Goal: Task Accomplishment & Management: Manage account settings

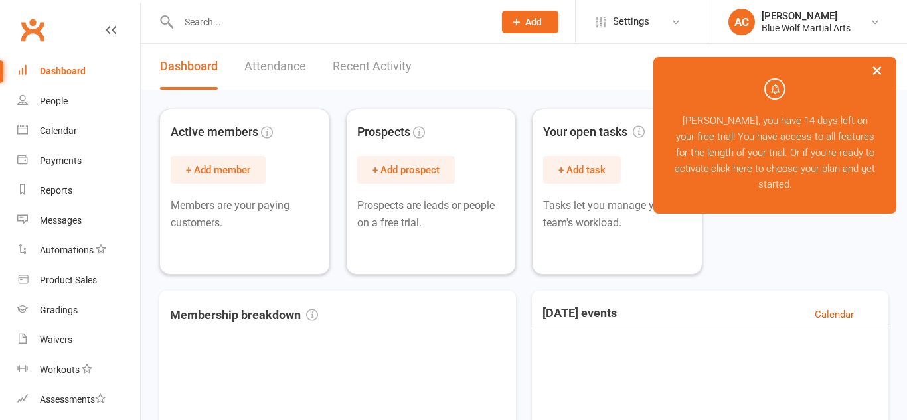
click at [883, 69] on button "×" at bounding box center [877, 70] width 24 height 29
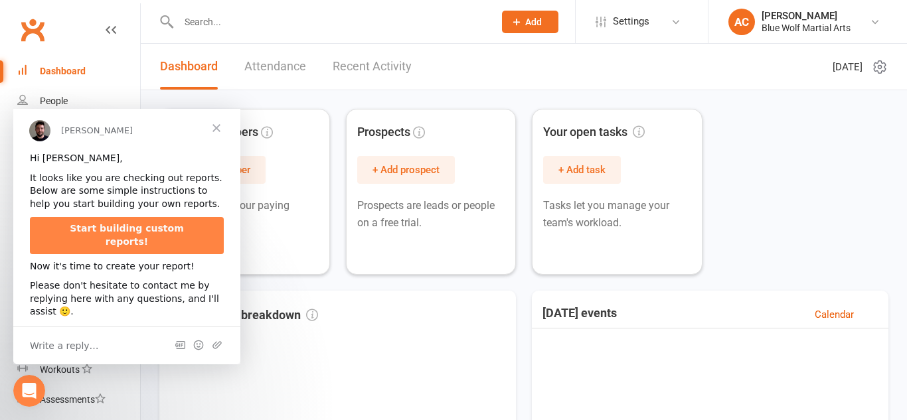
click at [218, 133] on span "Close" at bounding box center [216, 128] width 48 height 48
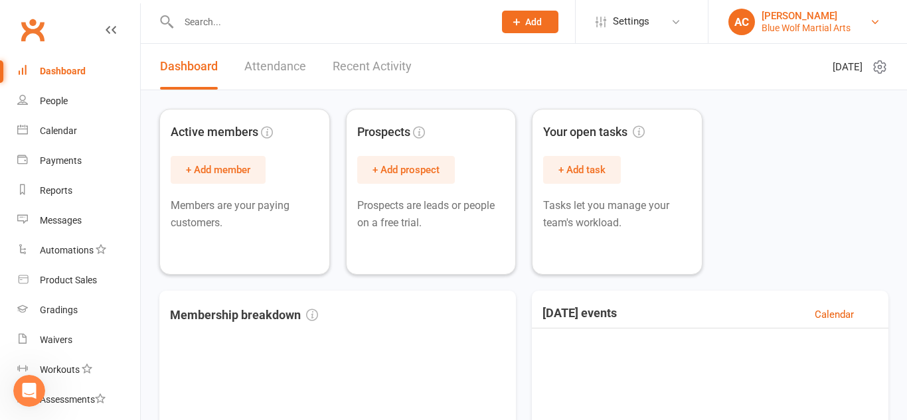
click at [825, 16] on div "[PERSON_NAME]" at bounding box center [805, 16] width 89 height 12
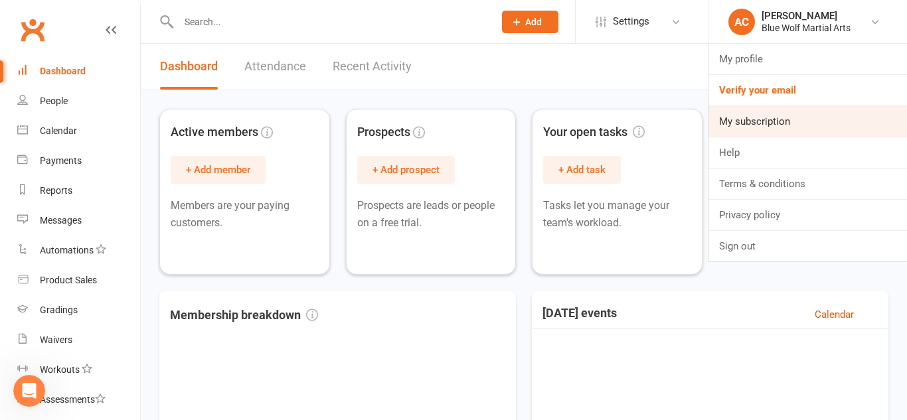
click at [749, 127] on link "My subscription" at bounding box center [807, 121] width 198 height 31
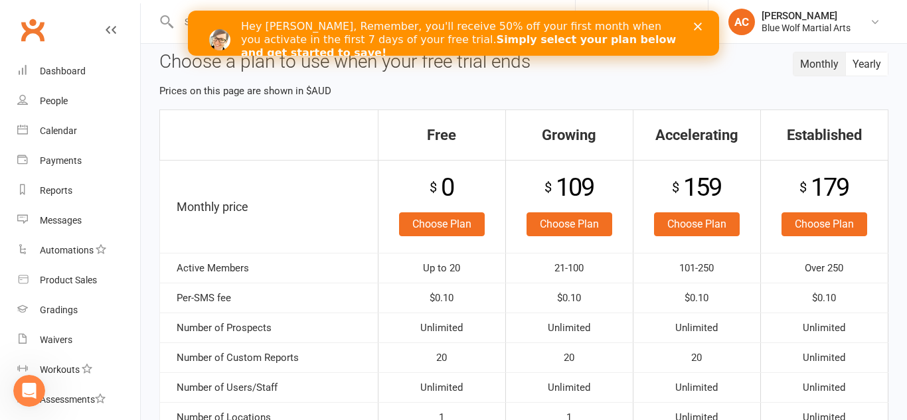
scroll to position [93, 0]
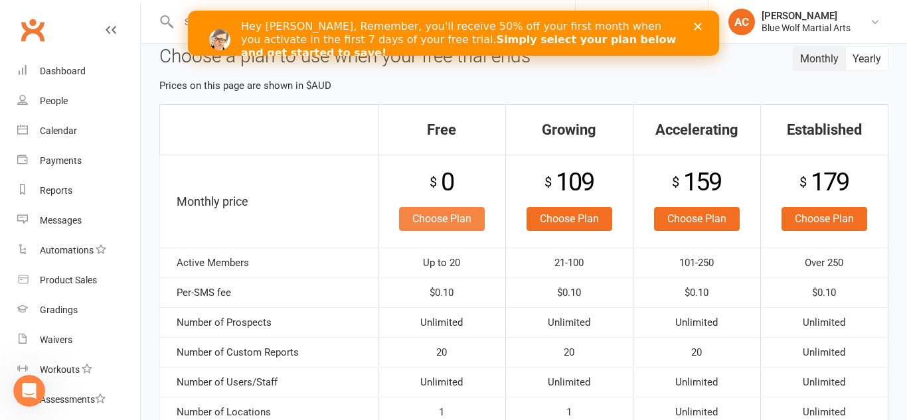
click at [425, 215] on link "Choose Plan" at bounding box center [442, 219] width 86 height 24
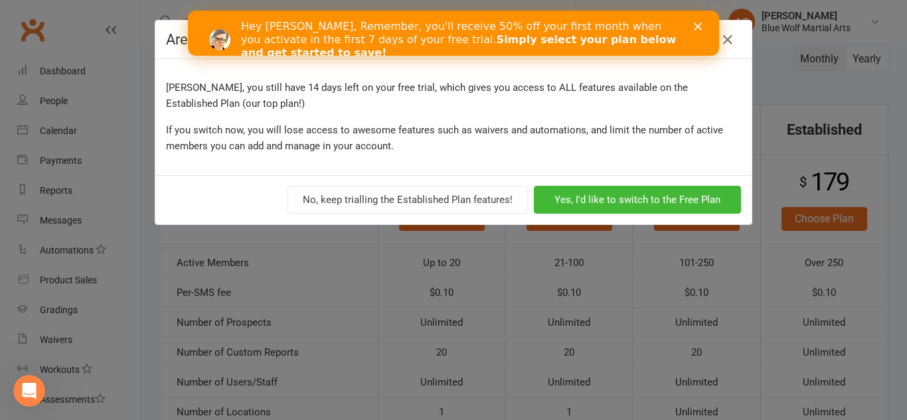
click at [698, 27] on polygon "Close" at bounding box center [698, 27] width 8 height 8
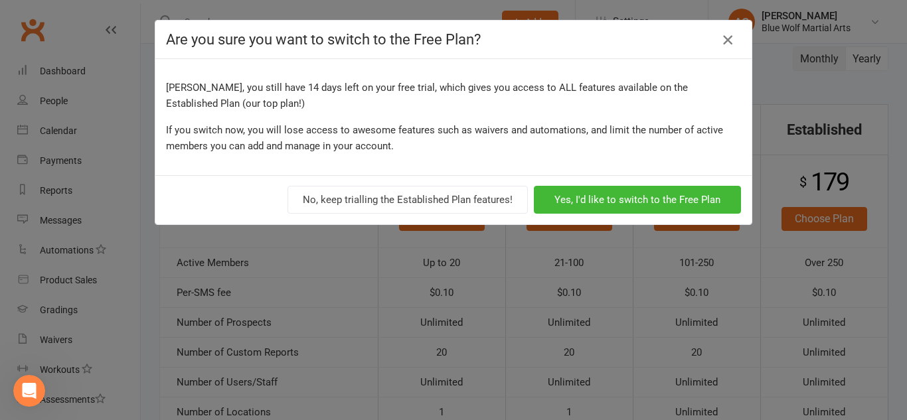
click at [725, 36] on icon "button" at bounding box center [727, 40] width 16 height 16
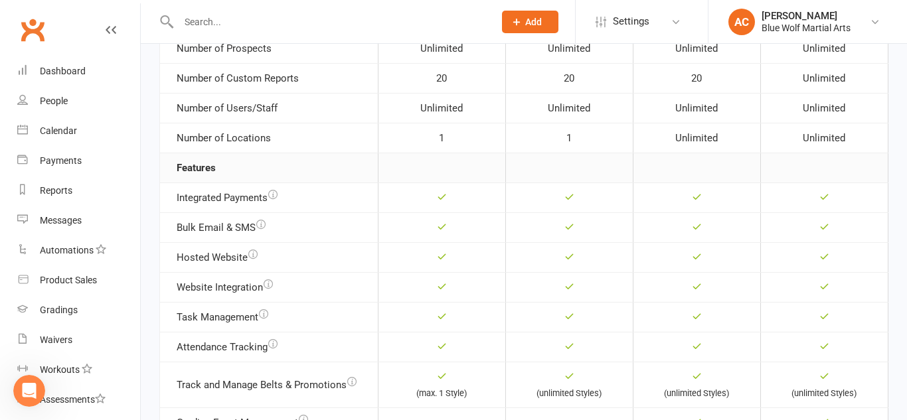
scroll to position [372, 0]
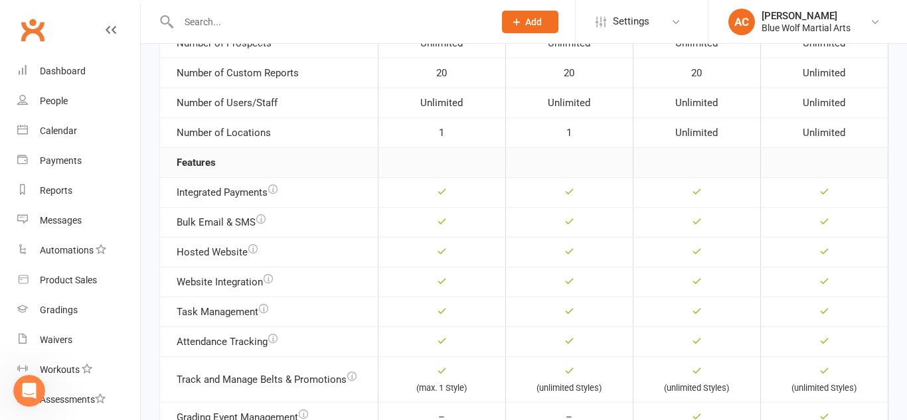
click at [267, 277] on icon "button" at bounding box center [267, 278] width 9 height 9
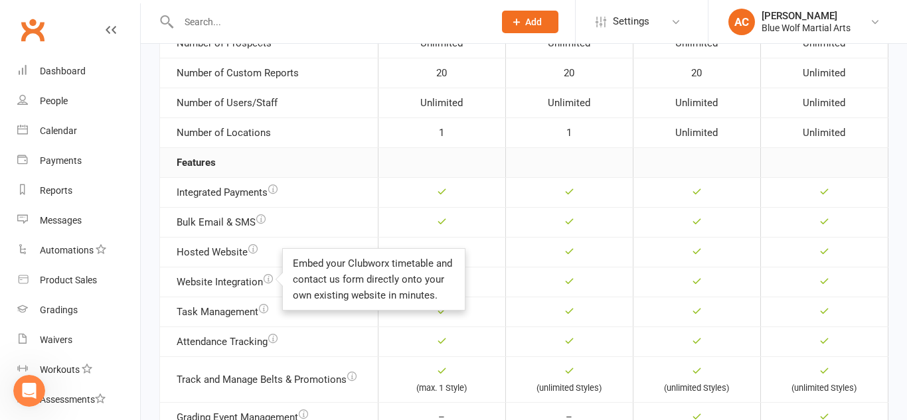
click at [267, 277] on icon "button" at bounding box center [267, 278] width 9 height 9
click at [329, 320] on td "Task Management" at bounding box center [269, 312] width 218 height 30
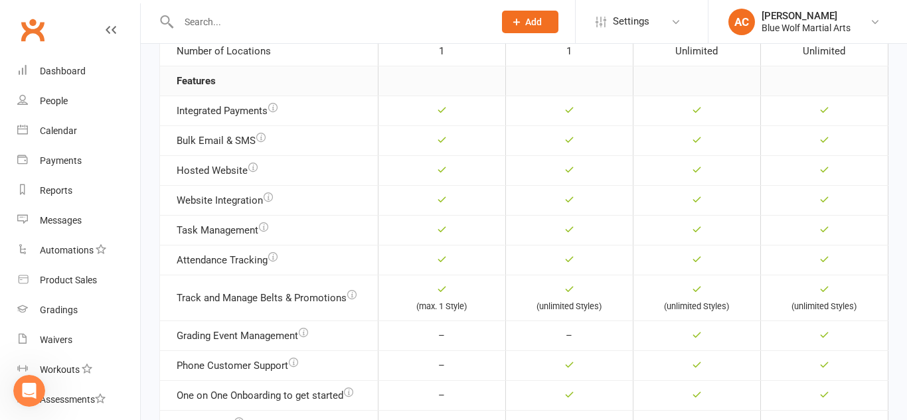
scroll to position [455, 0]
click at [354, 291] on icon "button" at bounding box center [351, 293] width 9 height 9
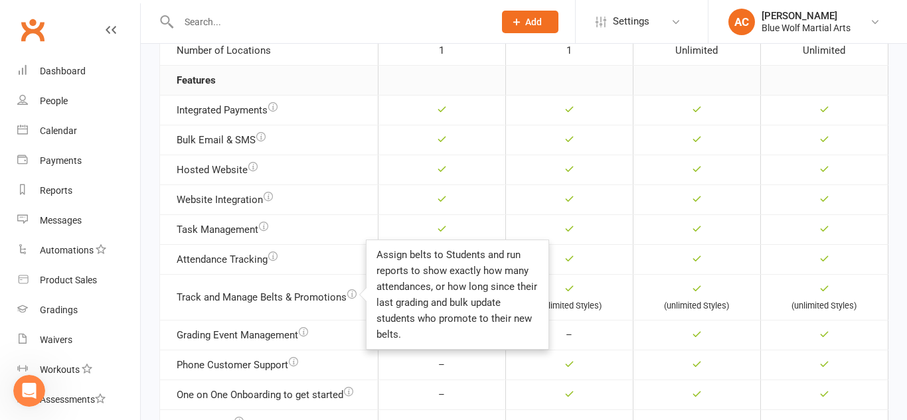
click at [354, 291] on icon "button" at bounding box center [351, 293] width 9 height 9
click at [338, 282] on td "Track and Manage Belts & Promotions Assign belts to Students and run reports to…" at bounding box center [269, 297] width 218 height 46
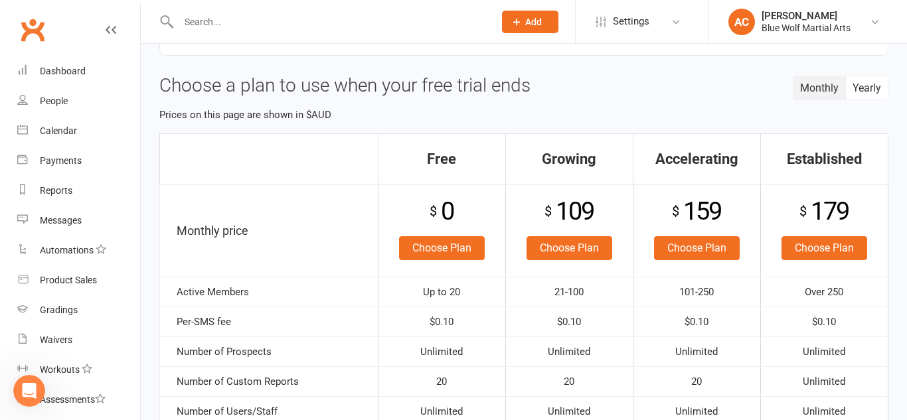
scroll to position [0, 0]
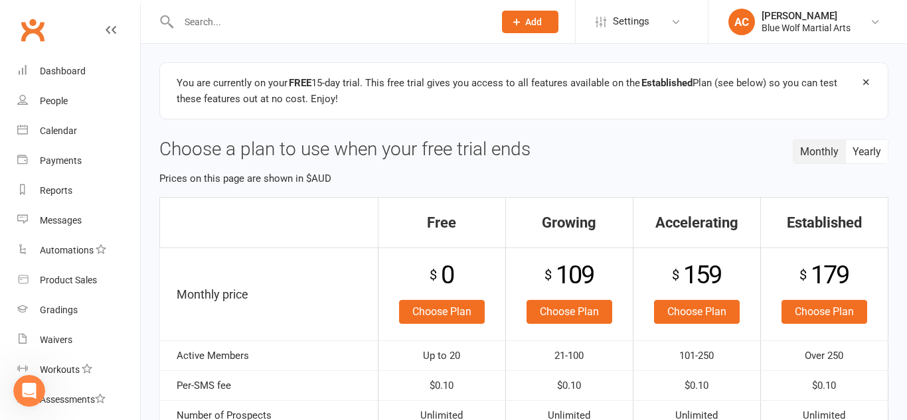
click at [866, 82] on icon at bounding box center [866, 82] width 10 height 10
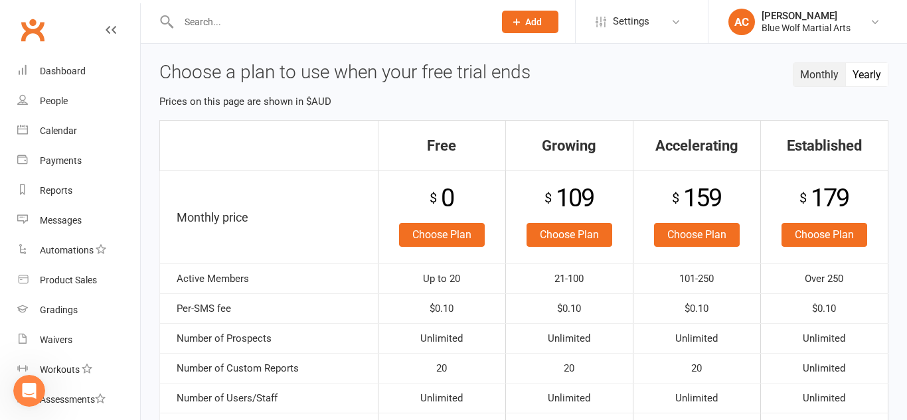
click at [857, 73] on button "Yearly" at bounding box center [867, 74] width 42 height 23
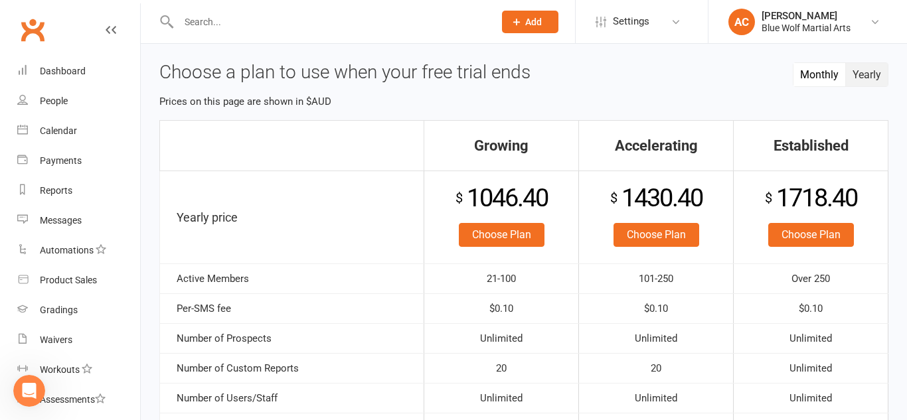
click at [819, 74] on button "Monthly" at bounding box center [819, 74] width 52 height 23
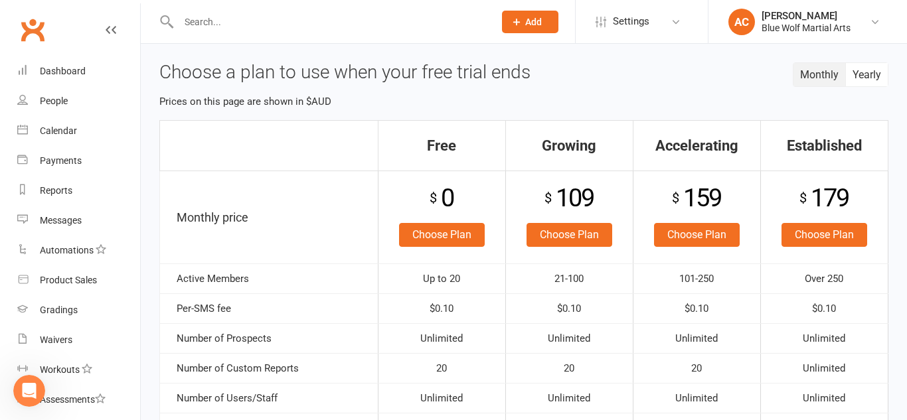
click at [682, 70] on h3 "Choose a plan to use when your free trial ends" at bounding box center [523, 72] width 729 height 21
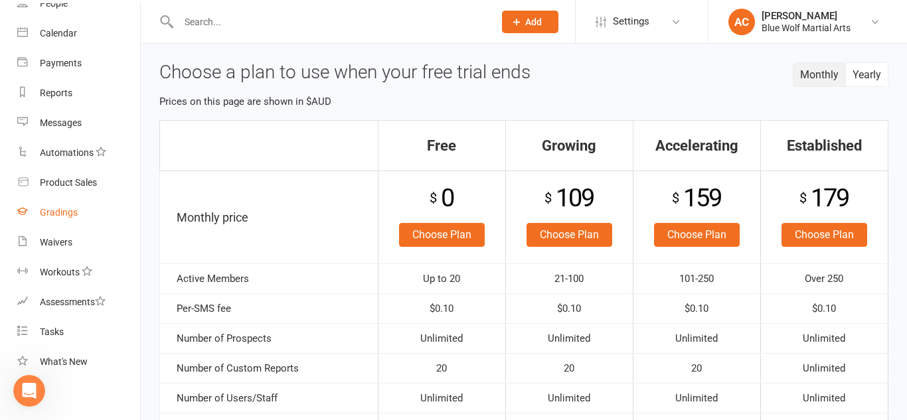
scroll to position [104, 0]
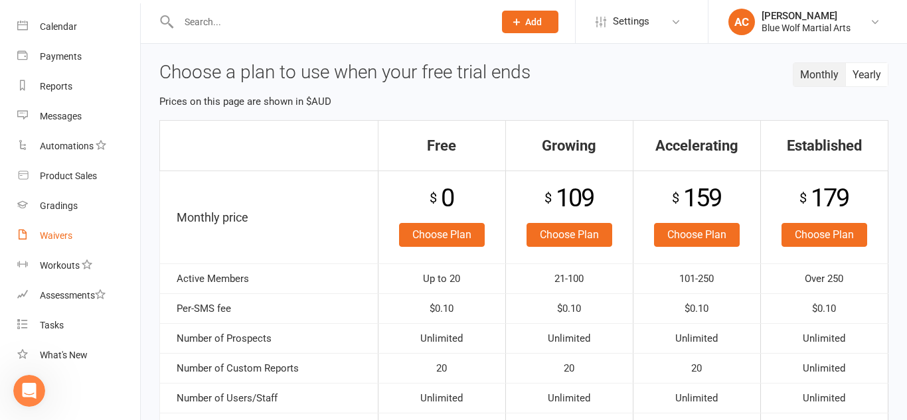
click at [58, 234] on div "Waivers" at bounding box center [56, 235] width 33 height 11
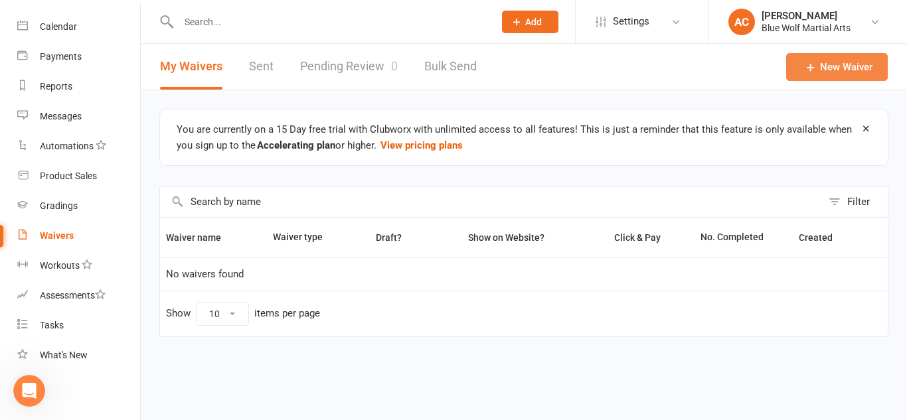
click at [814, 64] on icon at bounding box center [810, 66] width 13 height 13
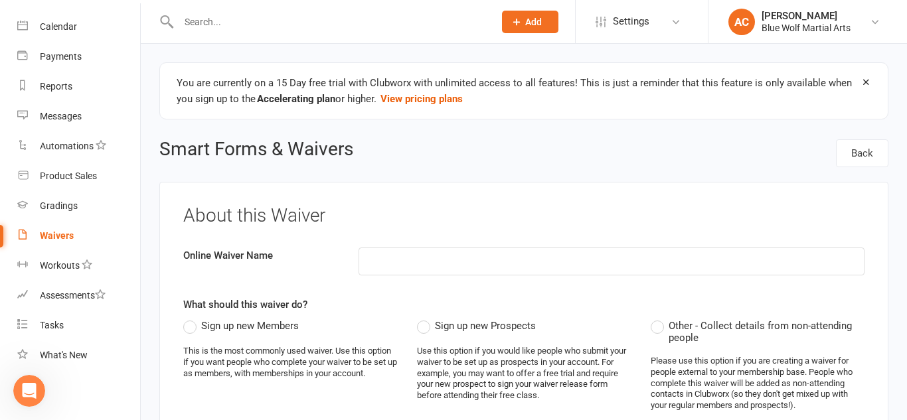
click at [865, 85] on icon at bounding box center [866, 82] width 10 height 10
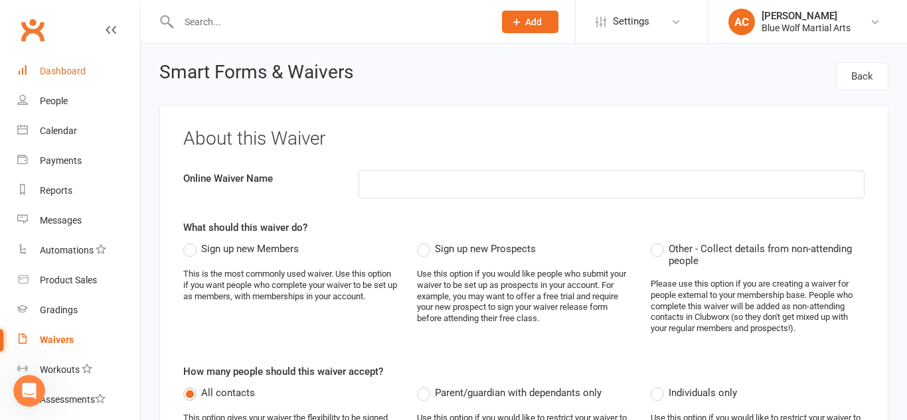
click at [60, 70] on div "Dashboard" at bounding box center [63, 71] width 46 height 11
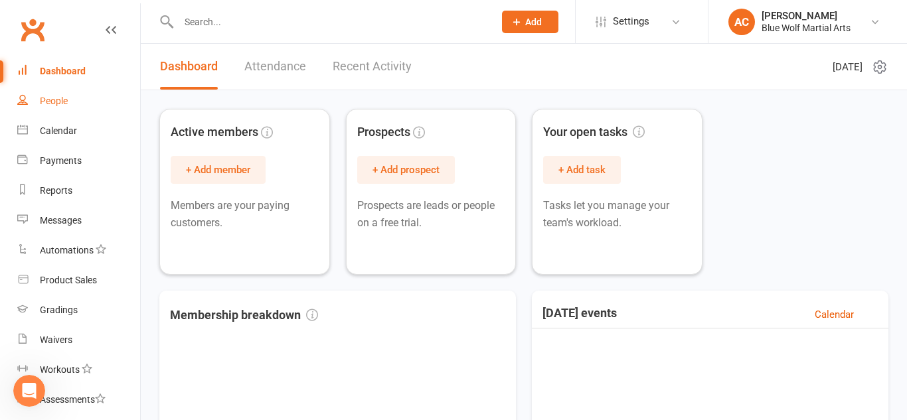
click at [57, 98] on div "People" at bounding box center [54, 101] width 28 height 11
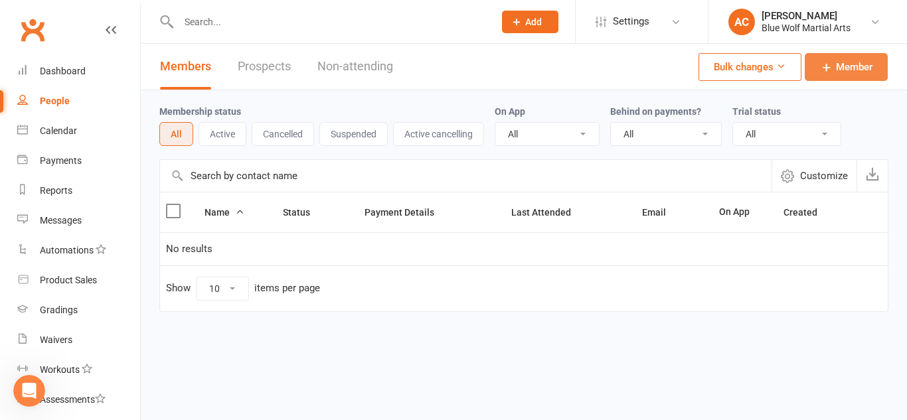
click at [848, 72] on span "Member" at bounding box center [854, 67] width 37 height 16
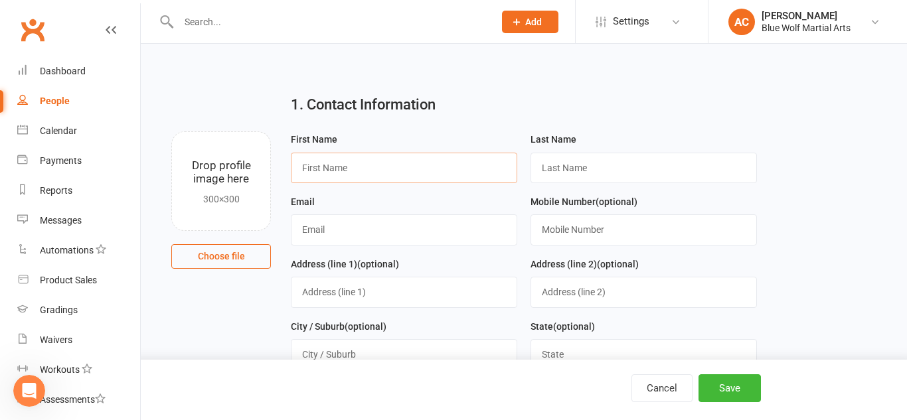
click at [402, 168] on input "text" at bounding box center [404, 168] width 226 height 31
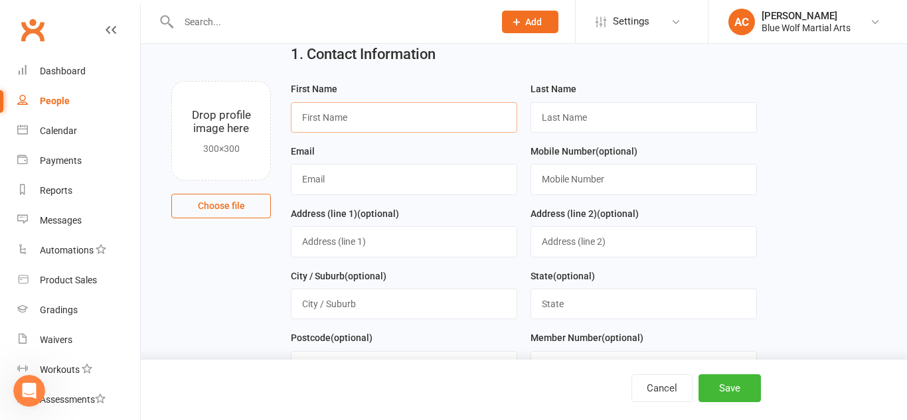
scroll to position [53, 0]
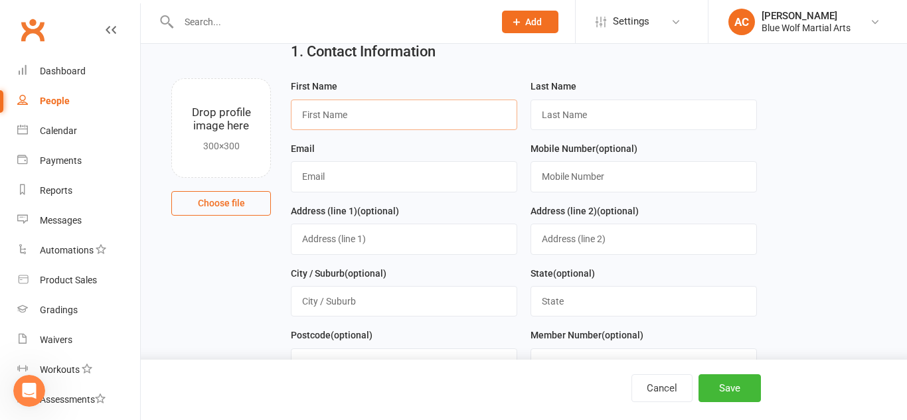
click at [429, 118] on input "text" at bounding box center [404, 115] width 226 height 31
type input "Arryn"
type input "[PERSON_NAME]"
type input "[EMAIL_ADDRESS][DOMAIN_NAME]"
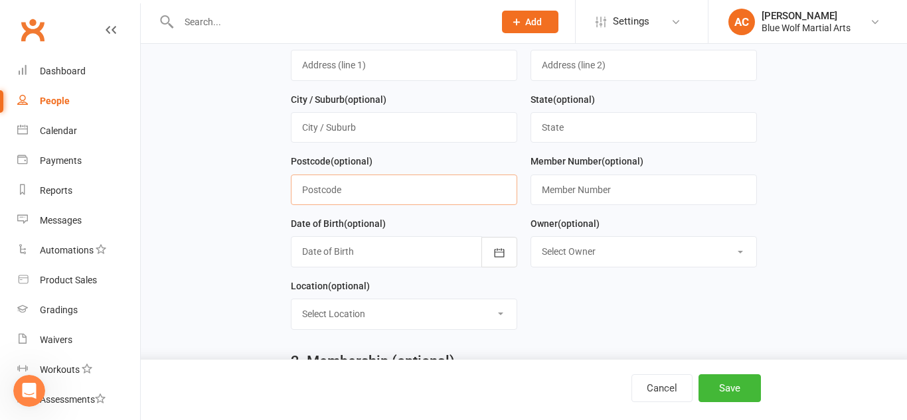
scroll to position [230, 0]
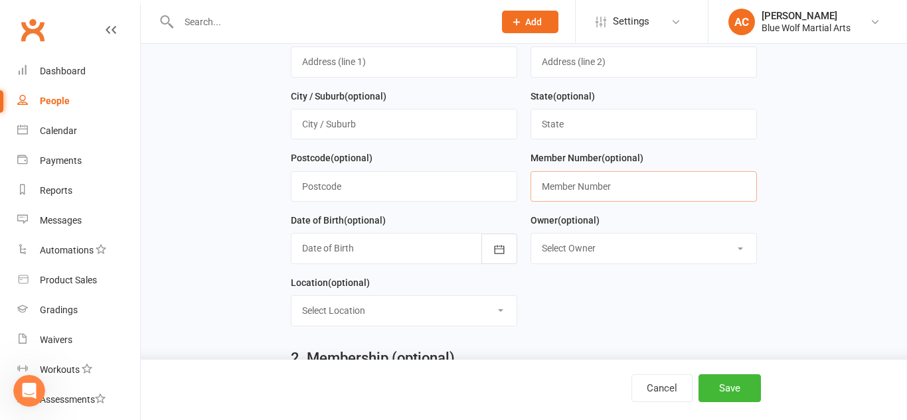
click at [659, 181] on input "text" at bounding box center [643, 186] width 226 height 31
click at [855, 172] on main "1. Contact Information Drop profile image here 300×300 Choose file First Name A…" at bounding box center [523, 324] width 729 height 942
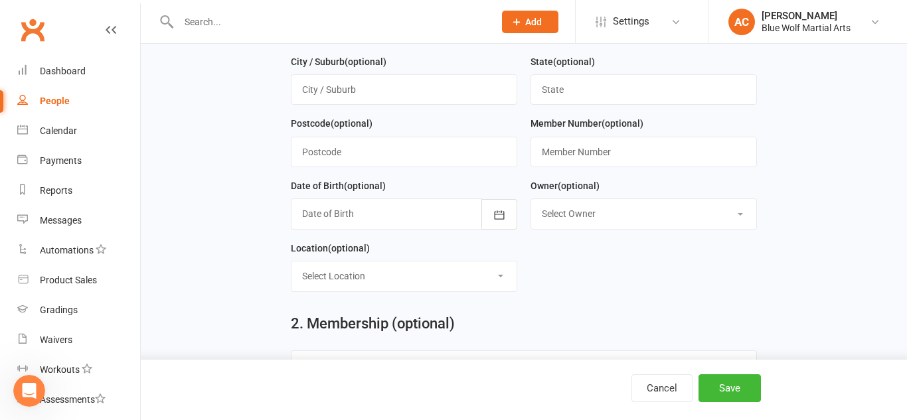
scroll to position [263, 0]
click at [589, 213] on select "Select Owner [PERSON_NAME]" at bounding box center [643, 214] width 225 height 29
select select "0"
click at [531, 200] on select "Select Owner [PERSON_NAME]" at bounding box center [643, 214] width 225 height 29
click at [611, 218] on select "Select Owner [PERSON_NAME]" at bounding box center [643, 214] width 225 height 29
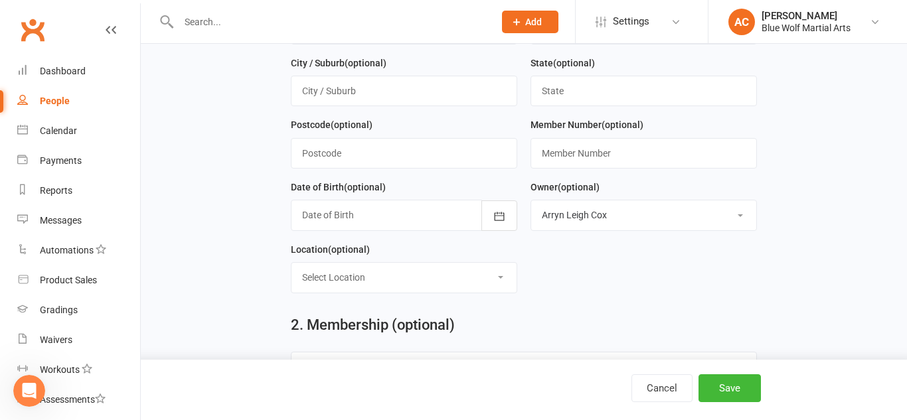
select select
click at [531, 200] on select "Select Owner [PERSON_NAME]" at bounding box center [643, 214] width 225 height 29
click at [826, 247] on main "1. Contact Information Drop profile image here 300×300 Choose file First Name A…" at bounding box center [523, 291] width 729 height 942
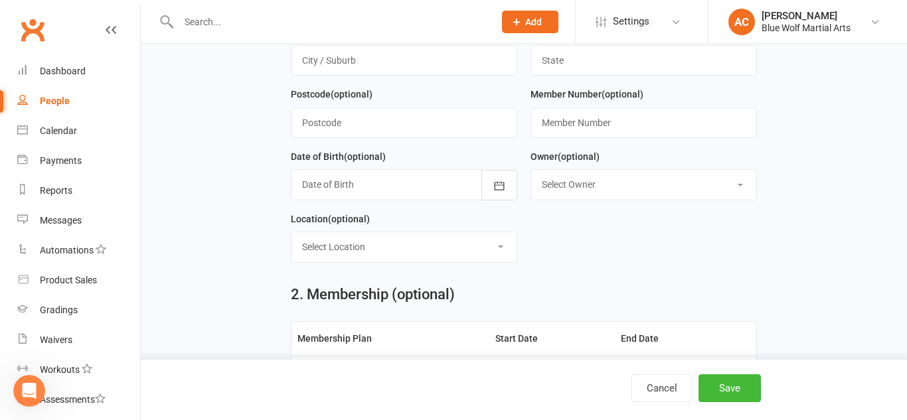
scroll to position [295, 0]
click at [496, 238] on select "Select Location Example Room (Rename me!)" at bounding box center [403, 246] width 225 height 29
click at [822, 248] on main "1. Contact Information Drop profile image here 300×300 Choose file First Name A…" at bounding box center [523, 260] width 729 height 942
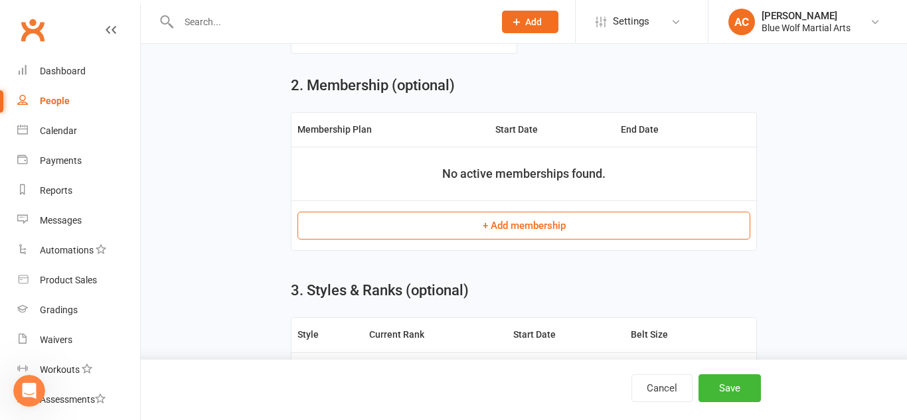
scroll to position [514, 0]
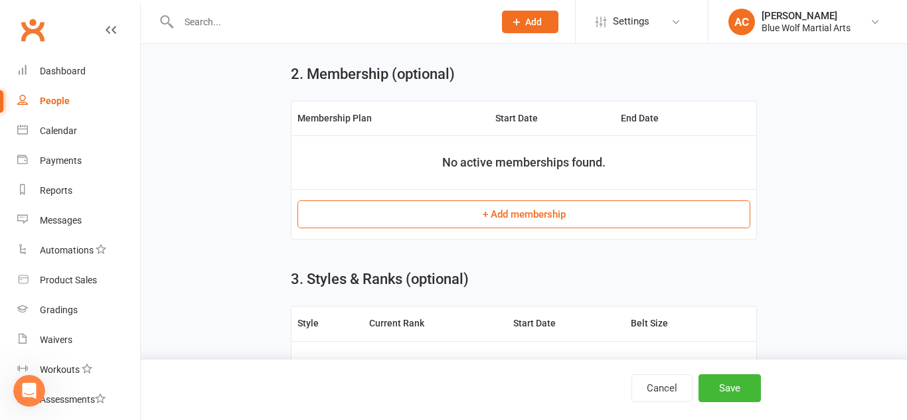
click at [510, 211] on button "+ Add membership" at bounding box center [523, 214] width 453 height 28
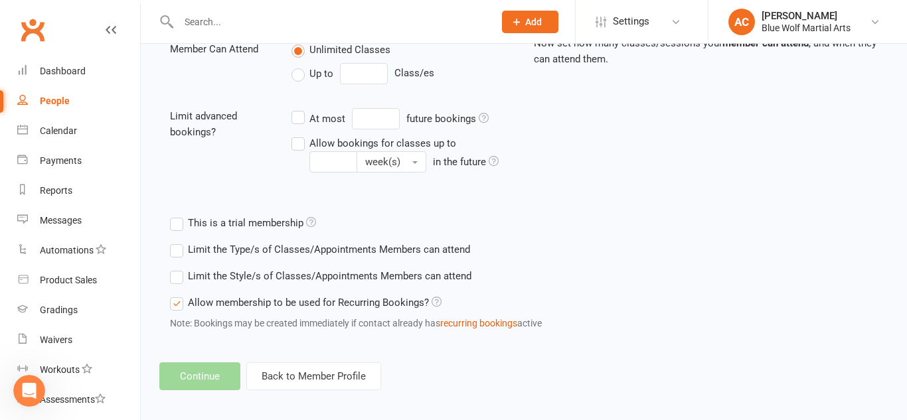
scroll to position [501, 0]
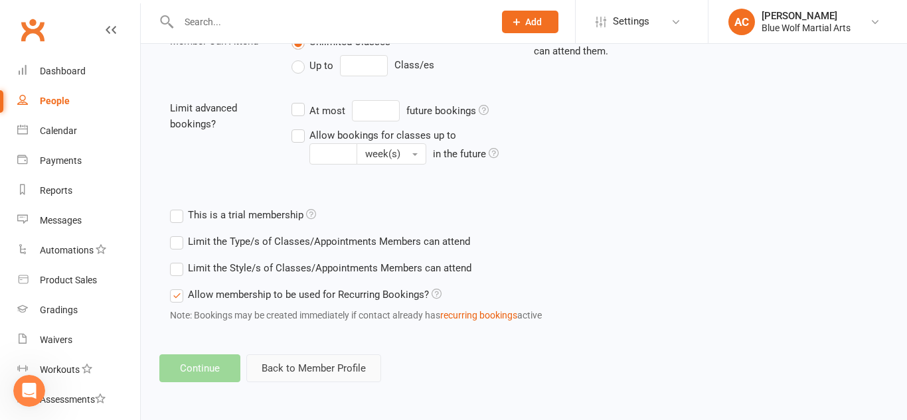
click at [320, 363] on button "Back to Member Profile" at bounding box center [313, 368] width 135 height 28
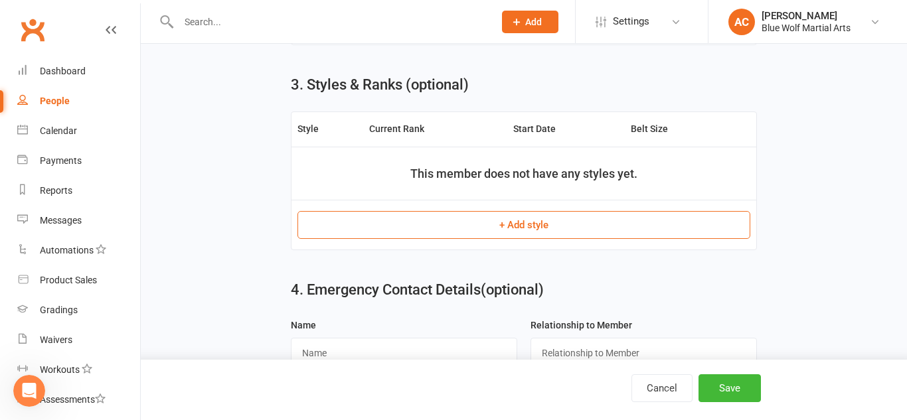
scroll to position [710, 0]
click at [555, 222] on button "+ Add style" at bounding box center [523, 224] width 453 height 28
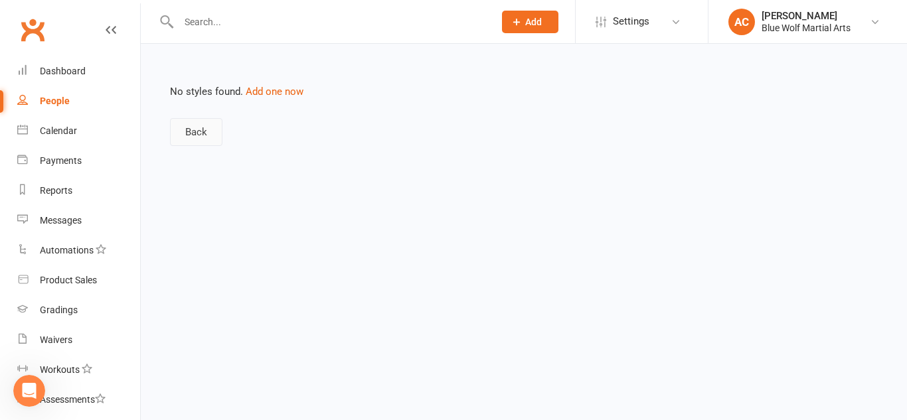
click at [182, 137] on button "Back" at bounding box center [196, 132] width 52 height 28
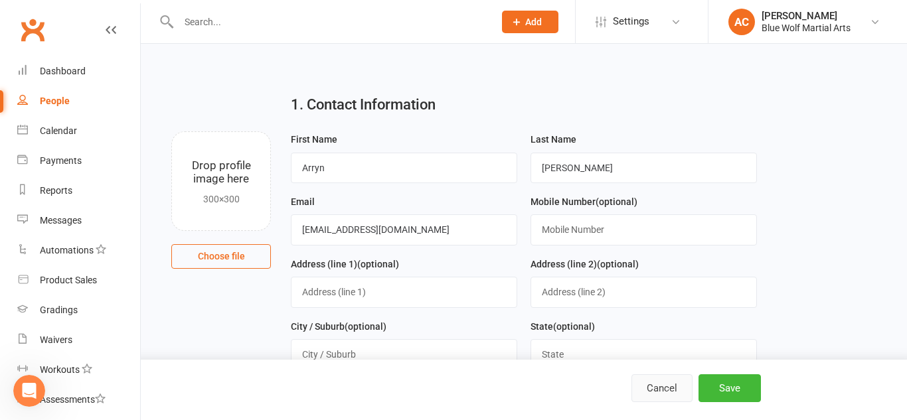
click at [663, 379] on button "Cancel" at bounding box center [661, 388] width 61 height 28
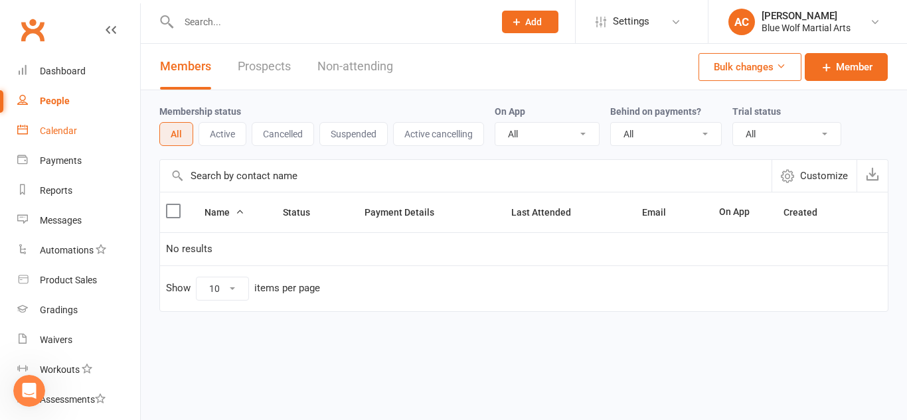
click at [82, 124] on link "Calendar" at bounding box center [78, 131] width 123 height 30
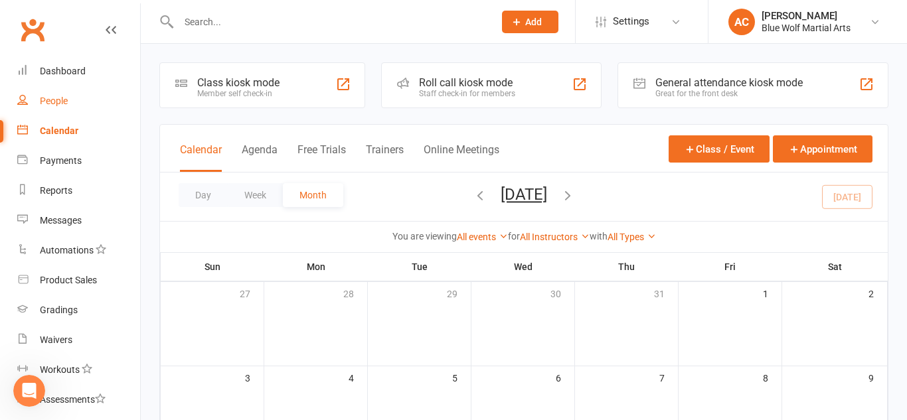
click at [60, 107] on link "People" at bounding box center [78, 101] width 123 height 30
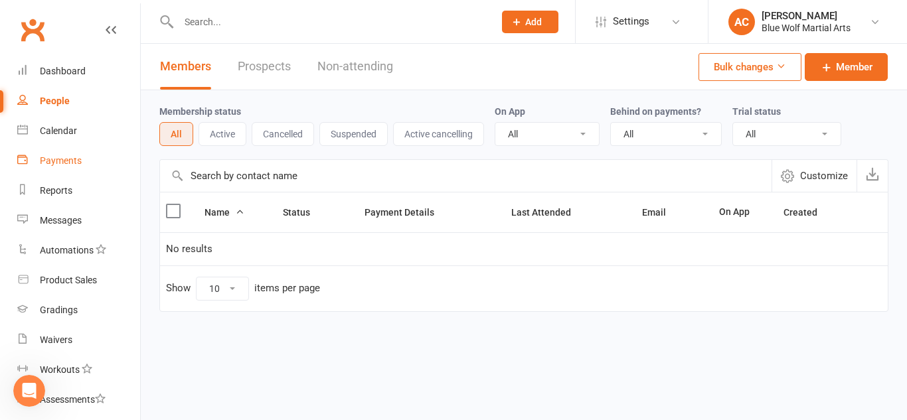
click at [51, 159] on div "Payments" at bounding box center [61, 160] width 42 height 11
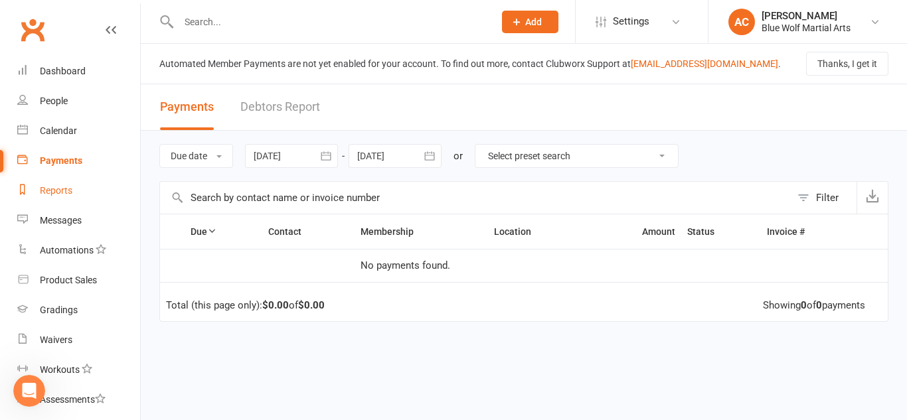
click at [55, 192] on div "Reports" at bounding box center [56, 190] width 33 height 11
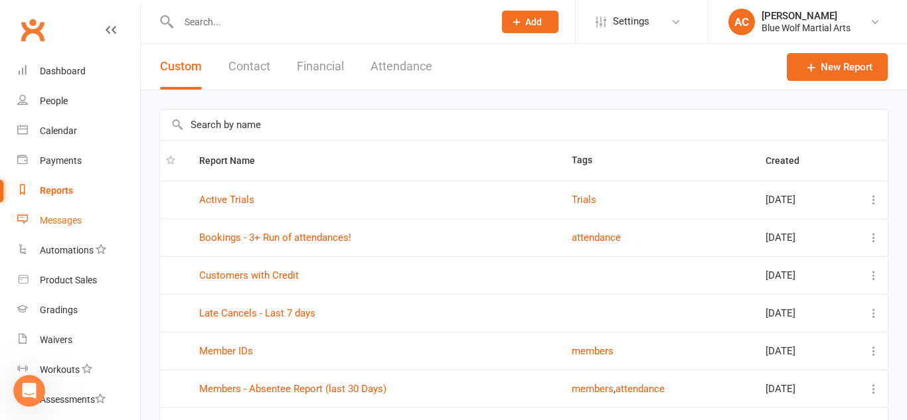
click at [58, 215] on div "Messages" at bounding box center [61, 220] width 42 height 11
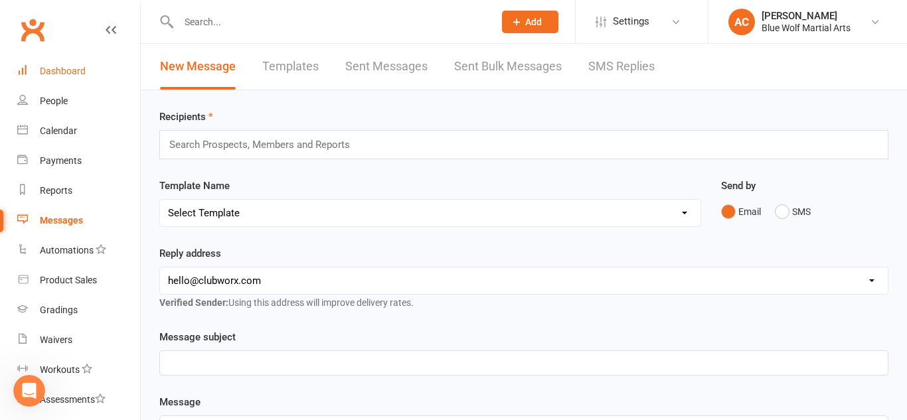
click at [60, 64] on link "Dashboard" at bounding box center [78, 71] width 123 height 30
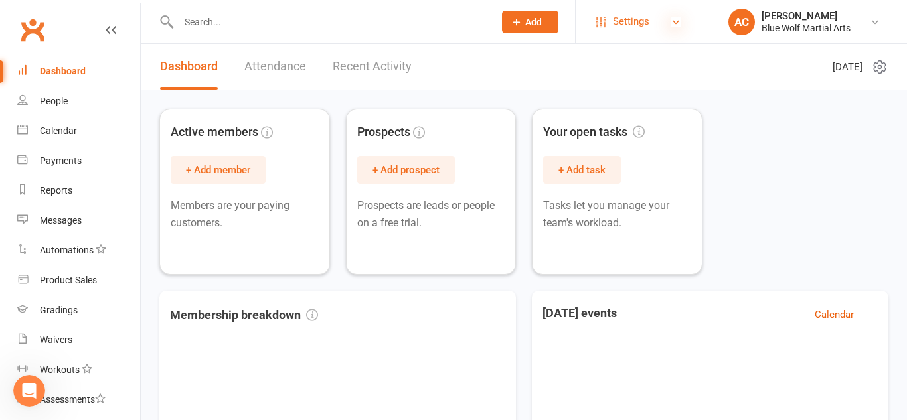
click at [677, 21] on icon at bounding box center [675, 22] width 11 height 11
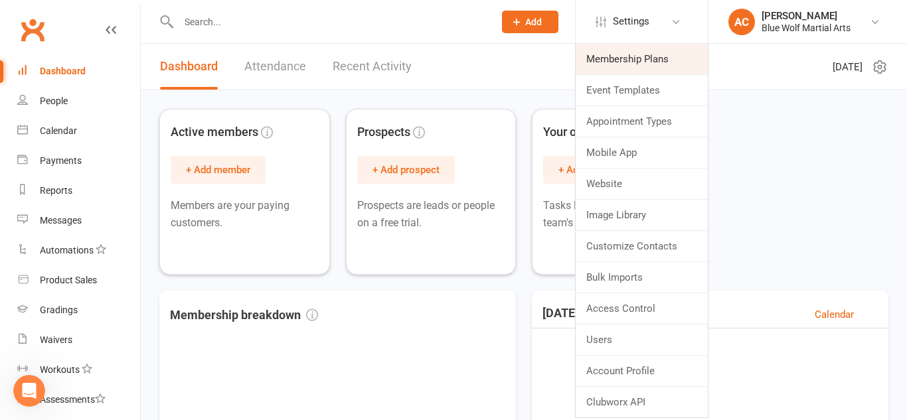
click at [674, 59] on link "Membership Plans" at bounding box center [641, 59] width 132 height 31
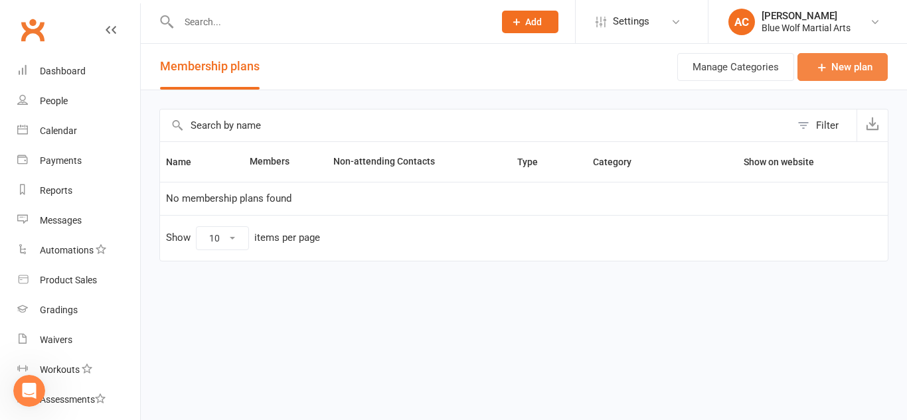
click at [834, 71] on link "New plan" at bounding box center [842, 67] width 90 height 28
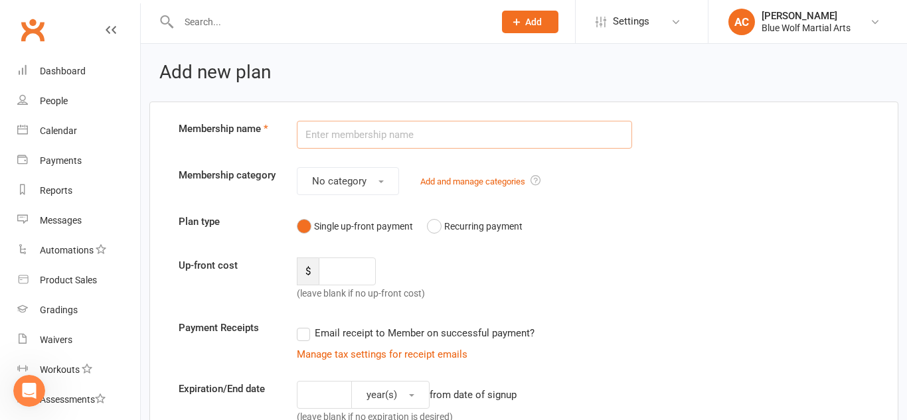
click at [475, 131] on input "text" at bounding box center [464, 135] width 335 height 28
type input "#"
type input "3 Month Membership"
click at [382, 176] on button "No category" at bounding box center [348, 181] width 102 height 28
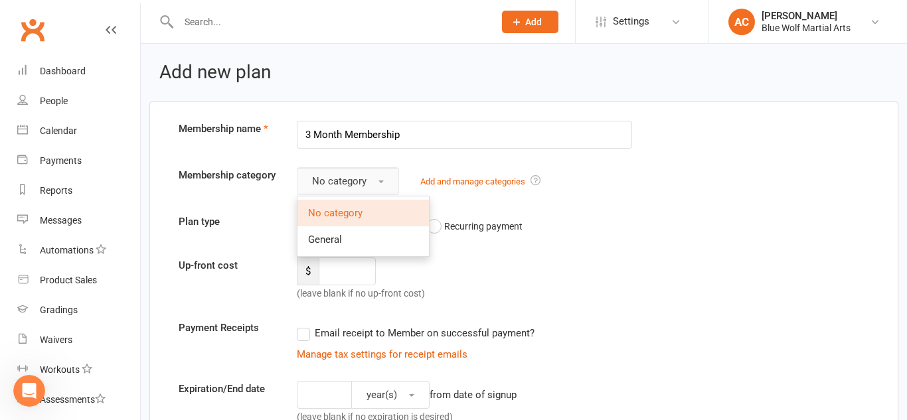
click at [382, 176] on button "No category" at bounding box center [348, 181] width 102 height 28
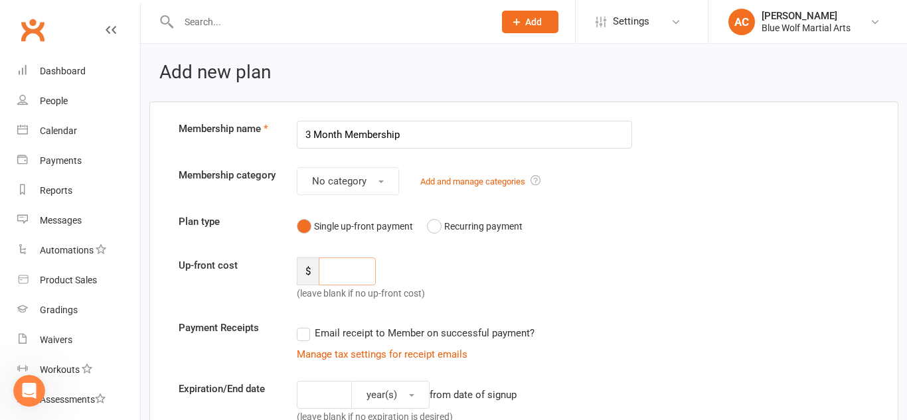
click at [339, 277] on input "number" at bounding box center [347, 272] width 57 height 28
type input "550"
click at [788, 298] on div "Up-front cost $ 550 (leave blank if no up-front cost)" at bounding box center [524, 280] width 710 height 44
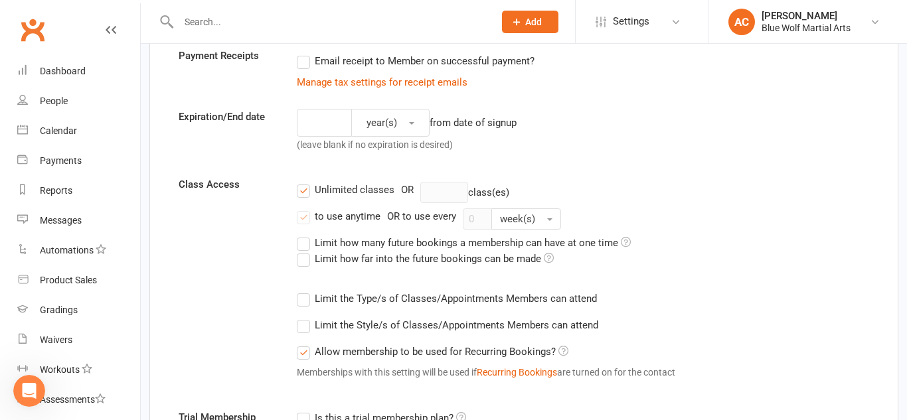
scroll to position [275, 0]
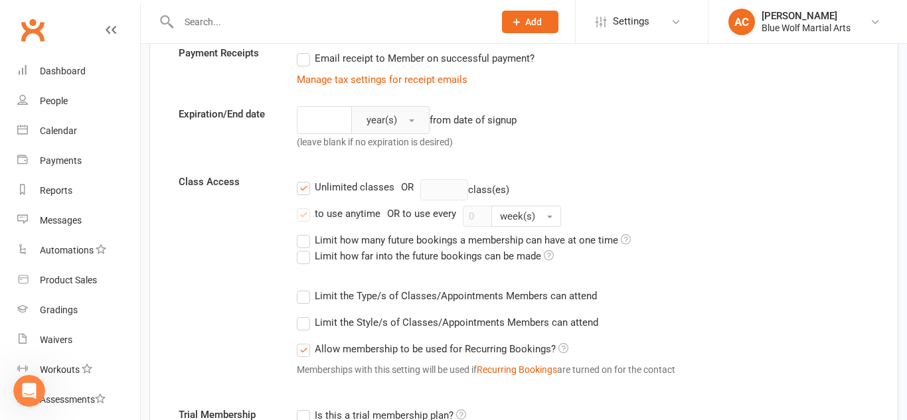
click at [407, 122] on button "year(s)" at bounding box center [390, 120] width 78 height 28
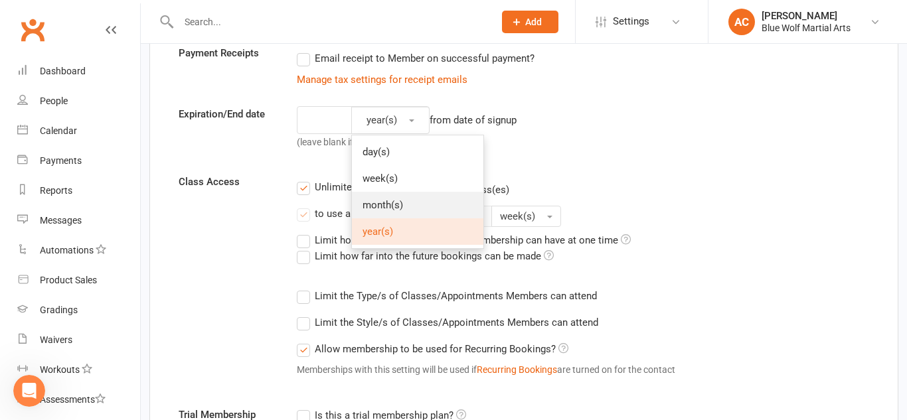
click at [403, 200] on span "month(s)" at bounding box center [382, 205] width 40 height 12
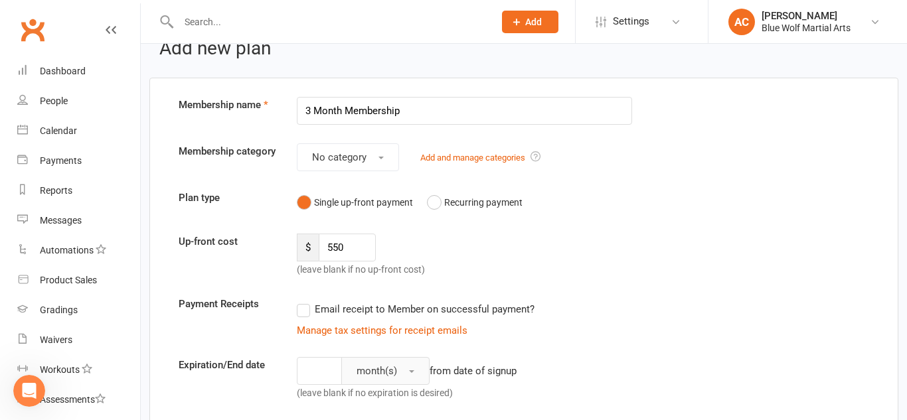
scroll to position [27, 0]
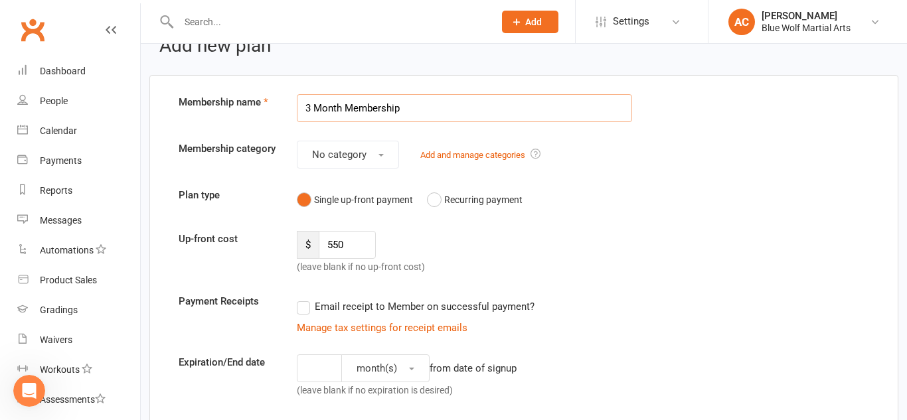
click at [329, 106] on input "3 Month Membership" at bounding box center [464, 108] width 335 height 28
type input "12 Week Membership"
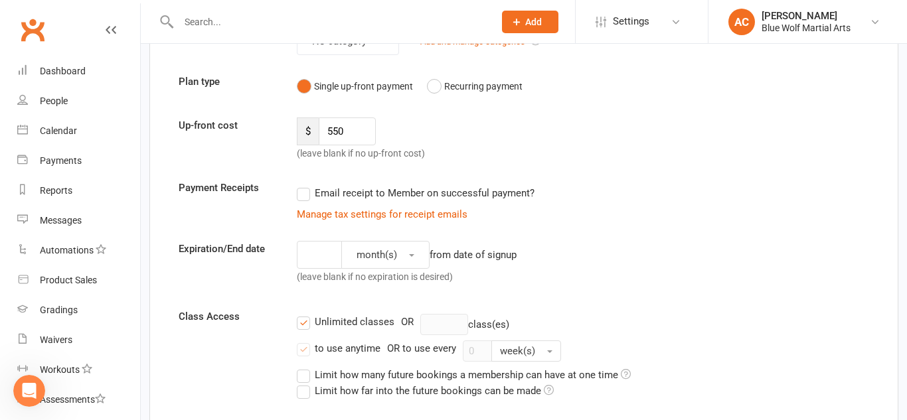
scroll to position [143, 0]
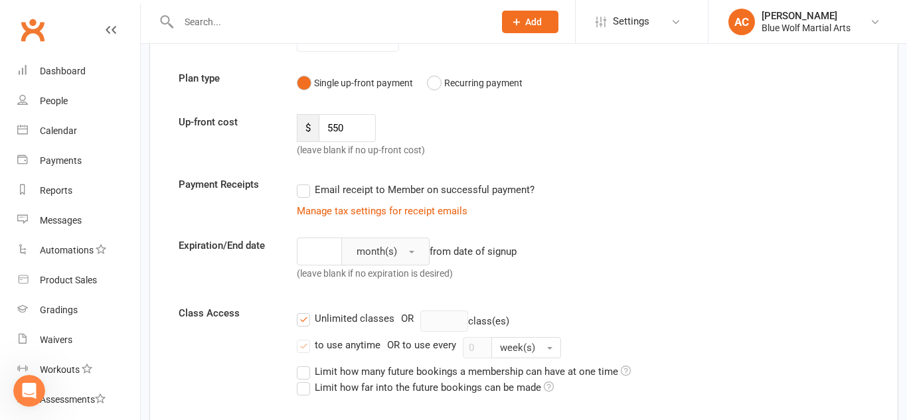
click at [374, 254] on span "month(s)" at bounding box center [376, 252] width 40 height 12
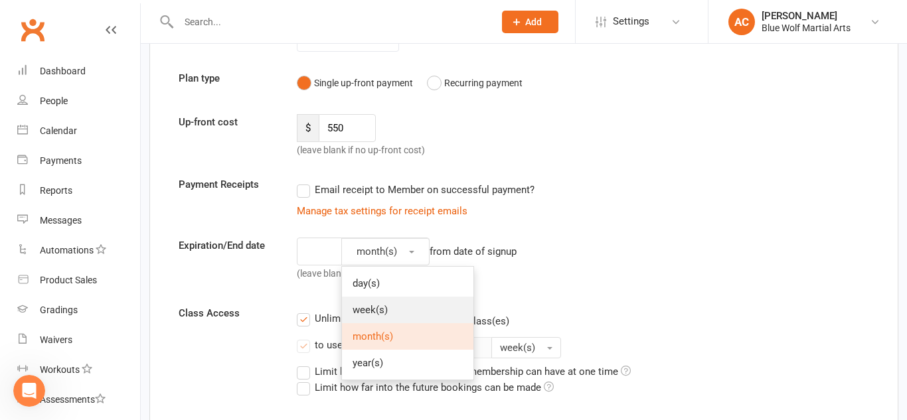
click at [379, 305] on span "week(s)" at bounding box center [369, 310] width 35 height 12
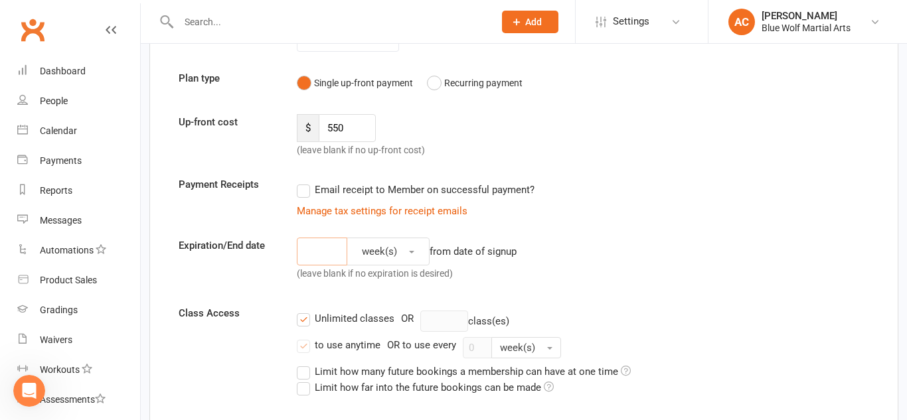
click at [320, 250] on input "number" at bounding box center [322, 252] width 50 height 28
type input "12"
click at [737, 238] on div "Expiration/End date 12 week(s) from date of signup (leave blank if no expiratio…" at bounding box center [524, 262] width 710 height 49
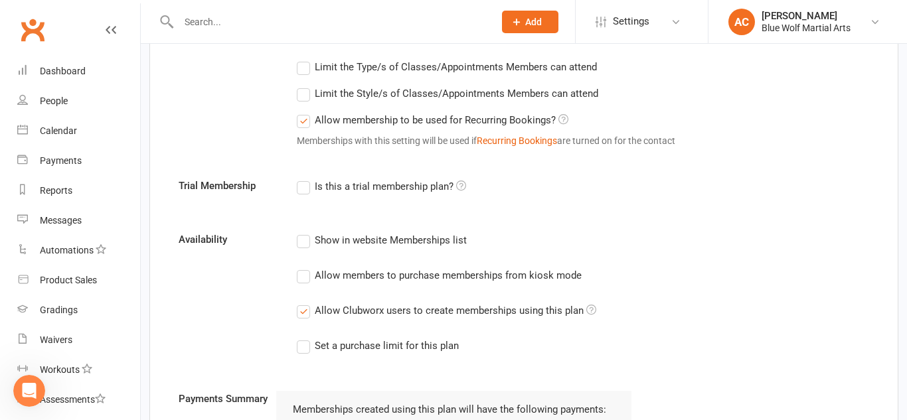
scroll to position [510, 0]
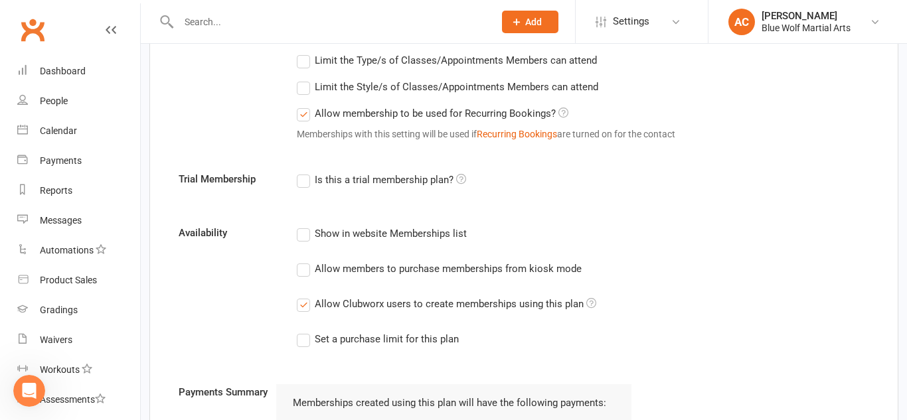
click at [459, 181] on icon at bounding box center [461, 179] width 10 height 10
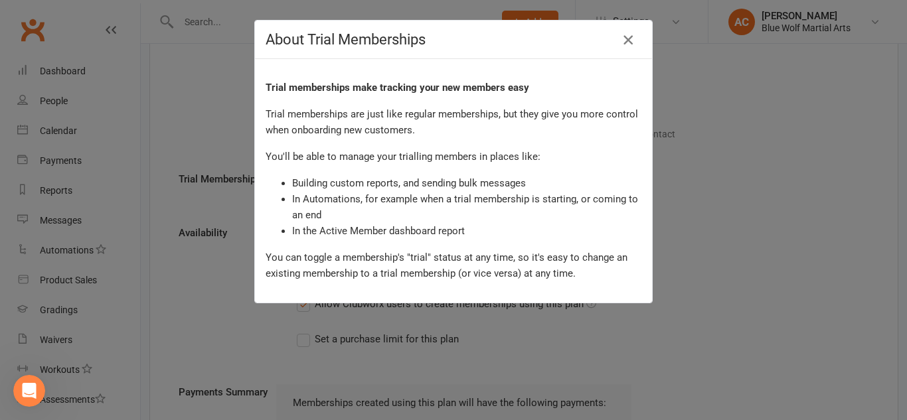
click at [633, 40] on icon "button" at bounding box center [628, 40] width 16 height 16
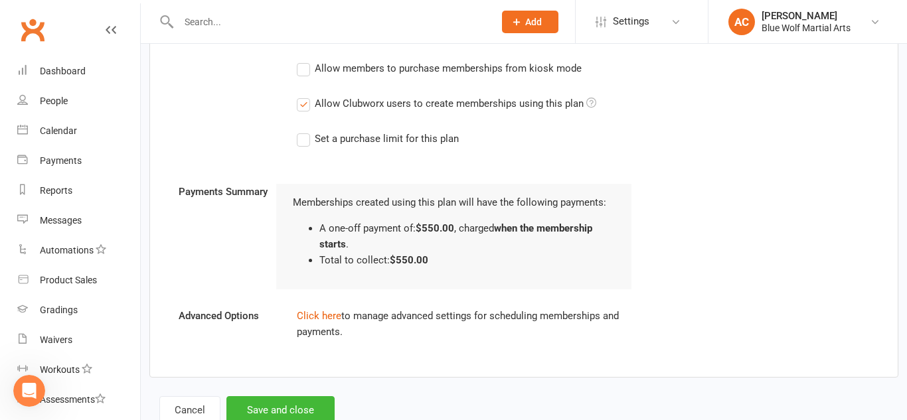
scroll to position [753, 0]
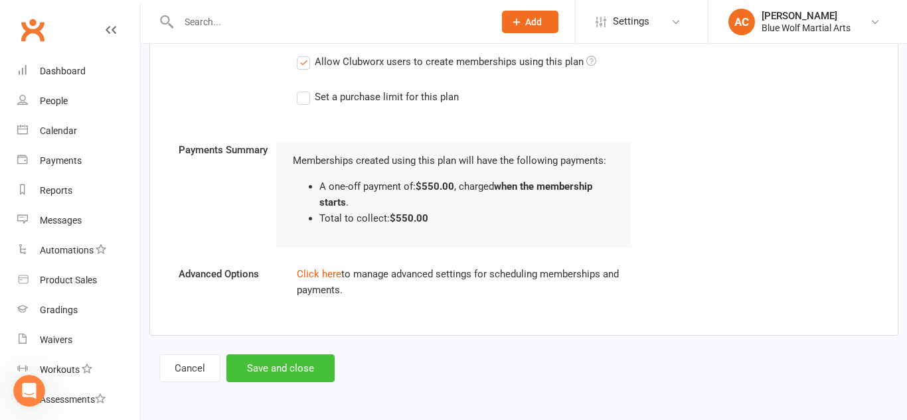
click at [309, 364] on button "Save and close" at bounding box center [280, 368] width 108 height 28
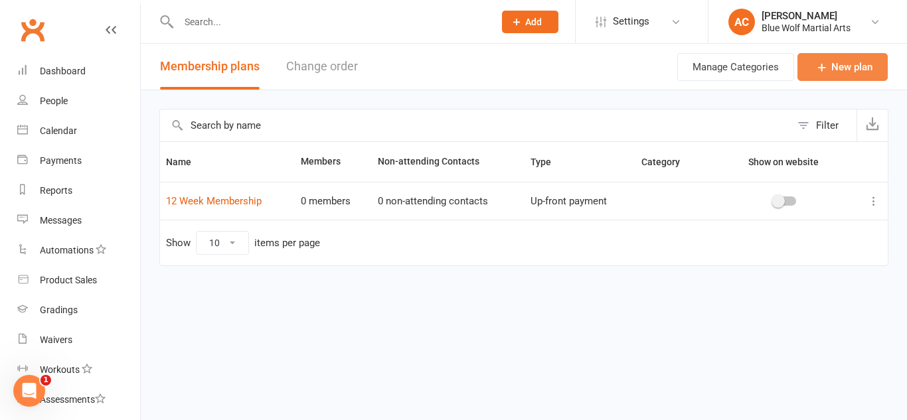
click at [825, 74] on link "New plan" at bounding box center [842, 67] width 90 height 28
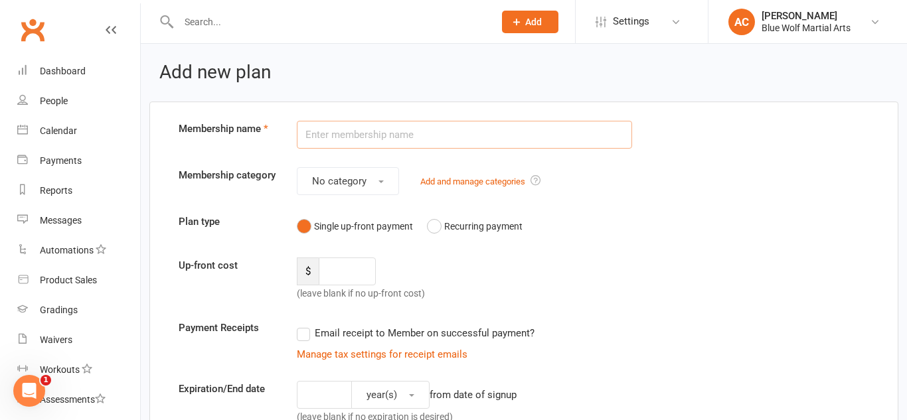
click at [494, 140] on input "text" at bounding box center [464, 135] width 335 height 28
type input "Weekly Membership"
click at [648, 271] on div "Up-front cost $ (leave blank if no up-front cost)" at bounding box center [524, 280] width 710 height 44
click at [435, 228] on button "Recurring payment" at bounding box center [475, 226] width 96 height 25
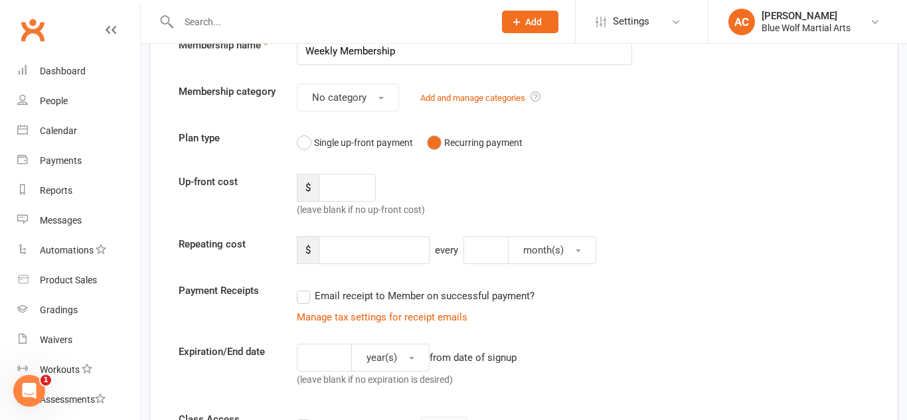
scroll to position [86, 0]
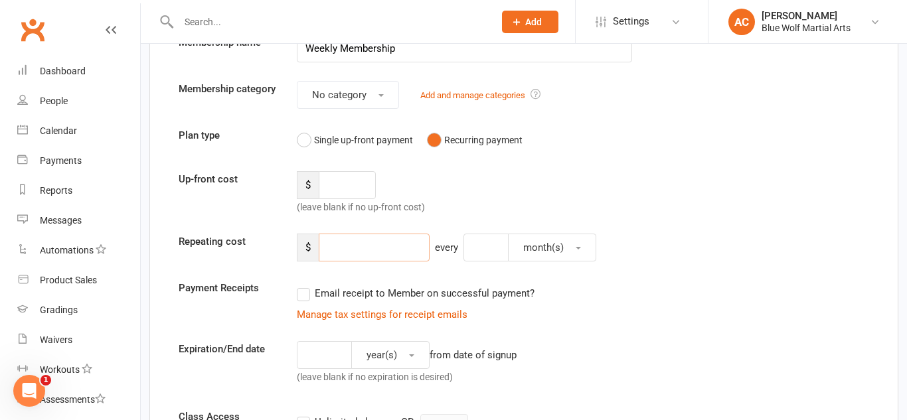
click at [359, 254] on input "number" at bounding box center [374, 248] width 111 height 28
type input "50"
click at [526, 246] on span "month(s)" at bounding box center [543, 248] width 40 height 12
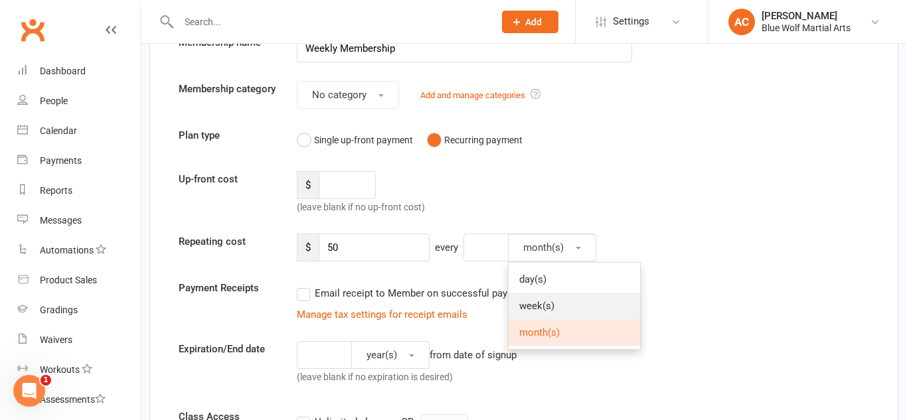
click at [534, 297] on link "week(s)" at bounding box center [573, 306] width 131 height 27
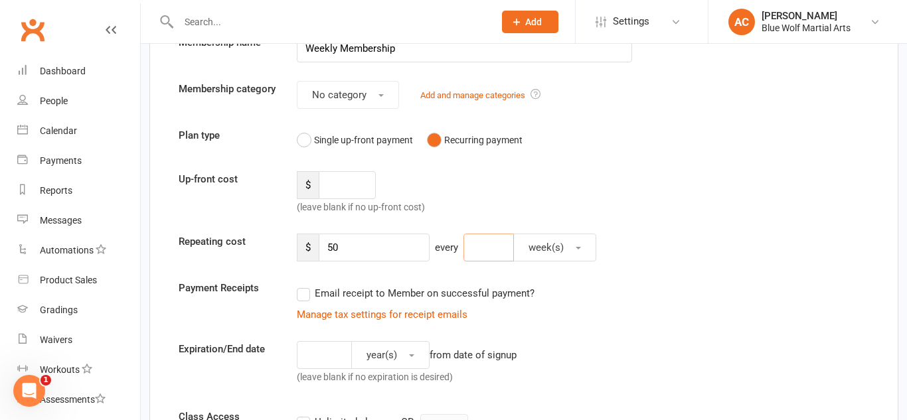
click at [481, 246] on input "number" at bounding box center [488, 248] width 50 height 28
type input "1"
click at [696, 244] on div "$ 50 every 1 week(s)" at bounding box center [553, 248] width 533 height 28
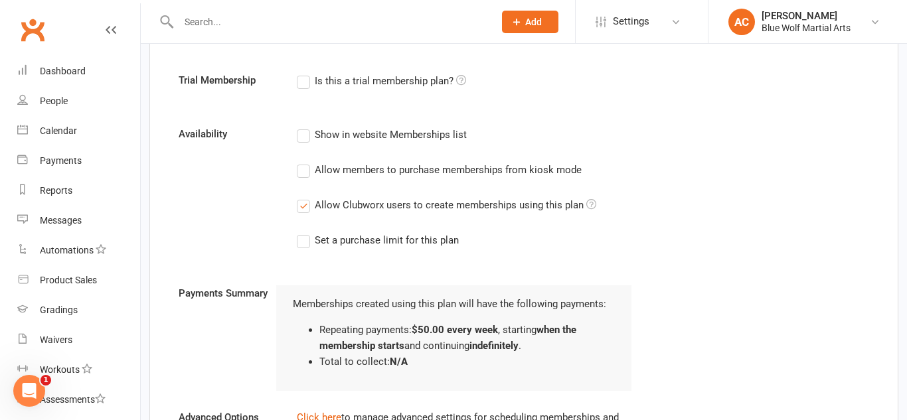
scroll to position [799, 0]
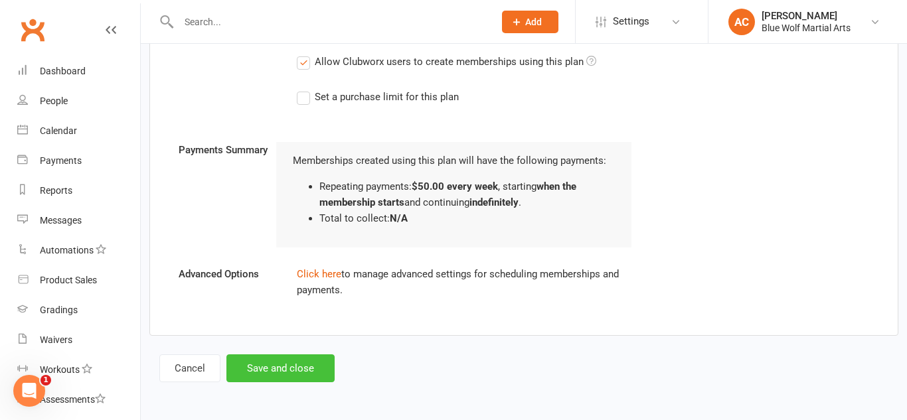
click at [295, 369] on button "Save and close" at bounding box center [280, 368] width 108 height 28
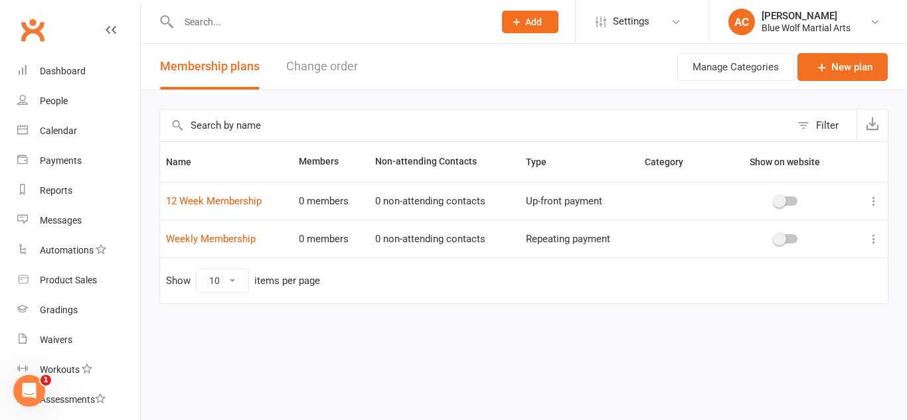
click at [112, 29] on icon at bounding box center [111, 30] width 11 height 11
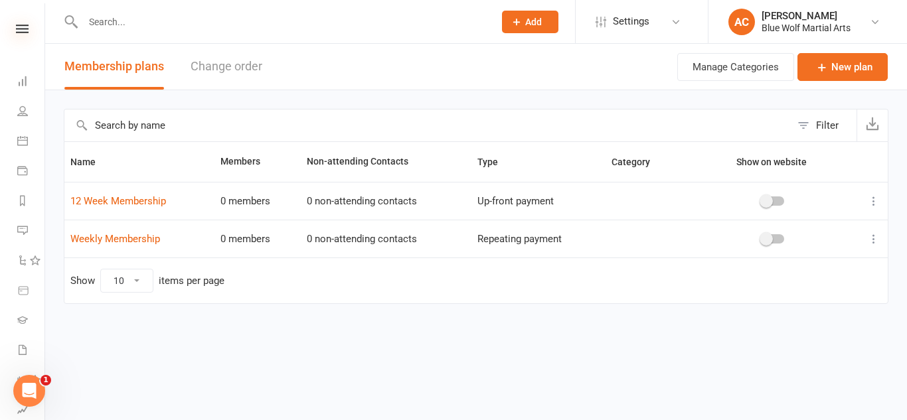
click at [21, 29] on icon at bounding box center [22, 29] width 13 height 9
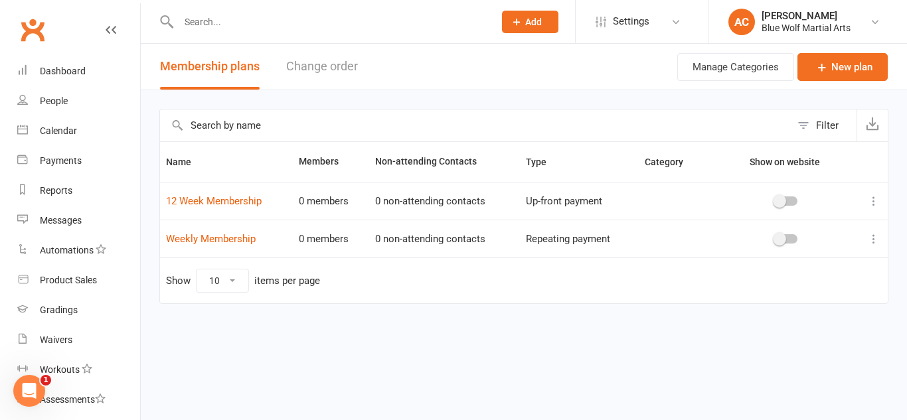
click at [35, 31] on link "Clubworx" at bounding box center [32, 29] width 33 height 33
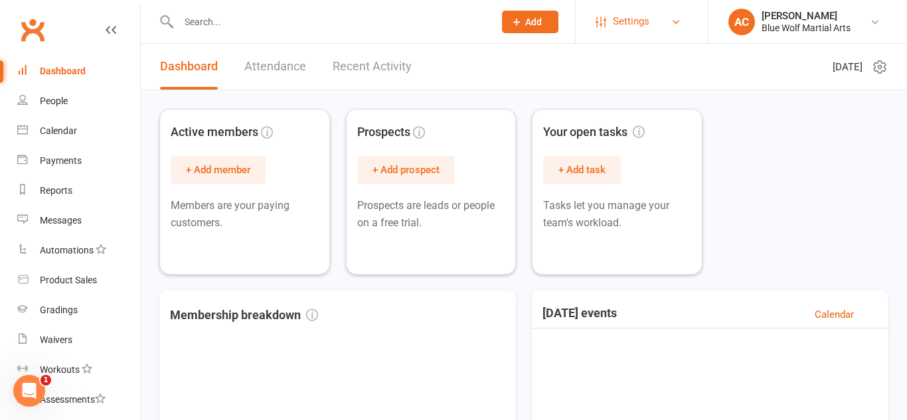
click at [677, 33] on link "Settings" at bounding box center [641, 22] width 92 height 30
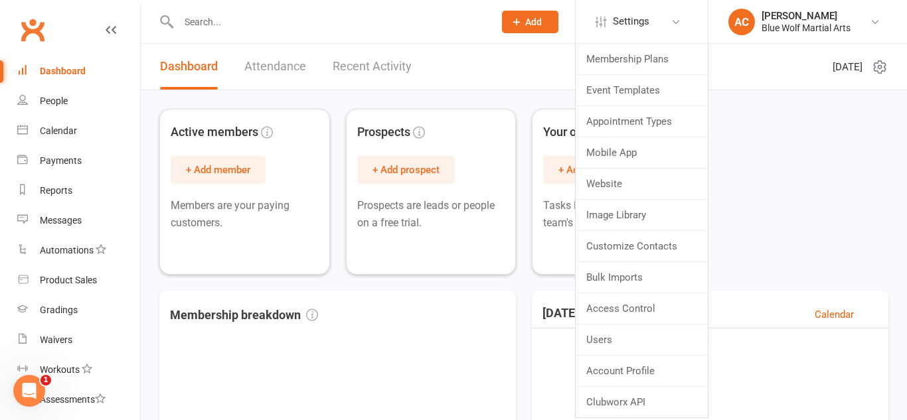
click at [737, 164] on div "Active members + Add member Members are your paying customers. Prospects + Add …" at bounding box center [523, 192] width 729 height 166
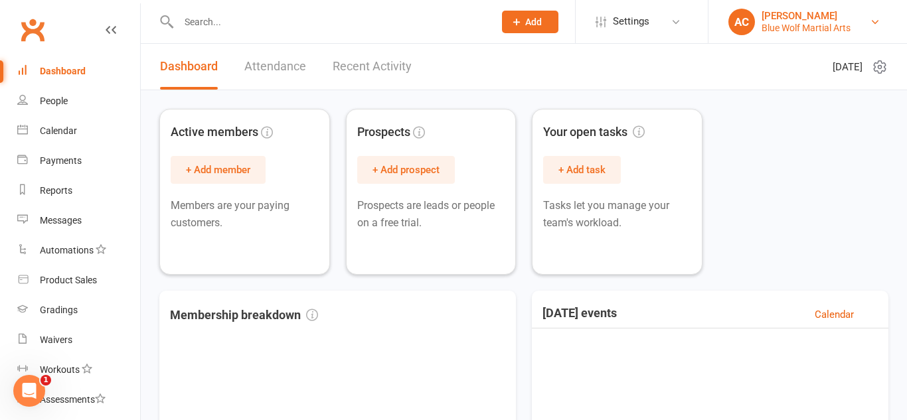
click at [865, 18] on link "AC Arryn Leigh Cox Blue Wolf Martial Arts" at bounding box center [807, 22] width 159 height 27
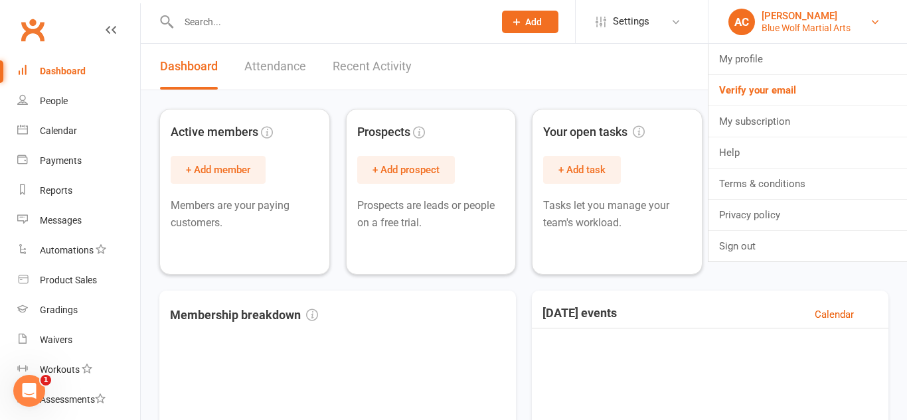
click at [865, 18] on link "AC Arryn Leigh Cox Blue Wolf Martial Arts" at bounding box center [807, 22] width 159 height 27
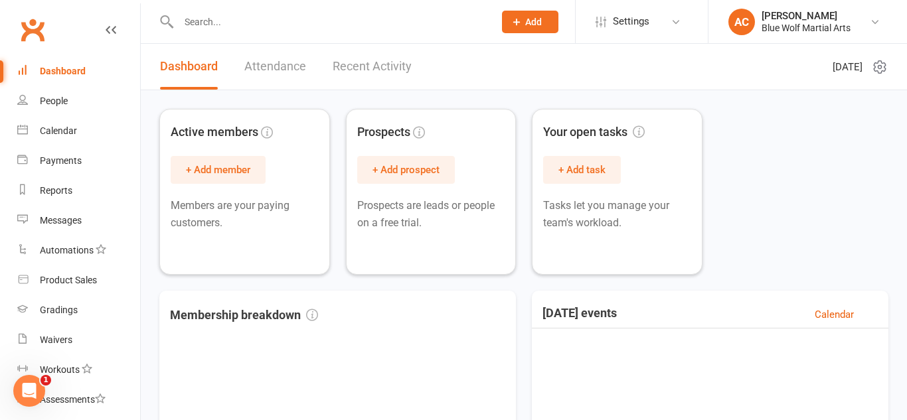
click at [514, 19] on icon at bounding box center [516, 22] width 12 height 12
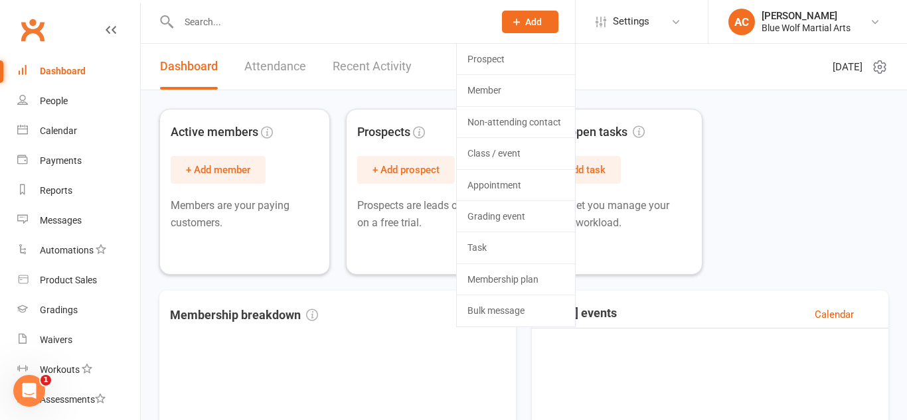
click at [855, 128] on div "Active members + Add member Members are your paying customers. Prospects + Add …" at bounding box center [523, 192] width 729 height 166
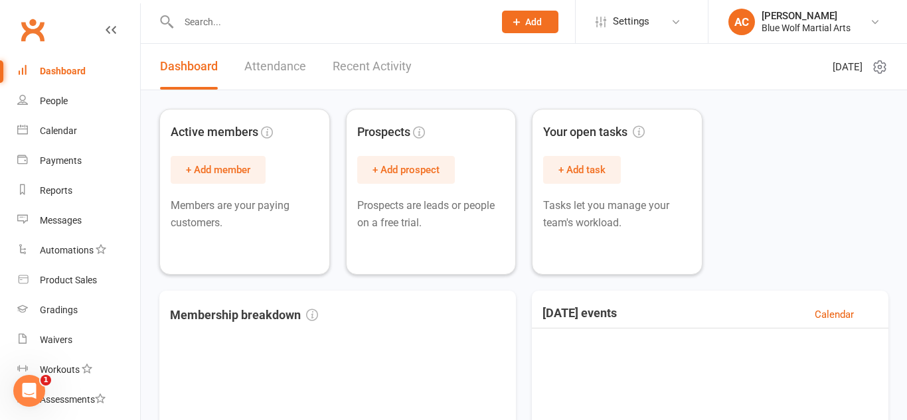
click at [876, 68] on icon at bounding box center [879, 67] width 16 height 16
click at [738, 205] on div "Active members + Add member Members are your paying customers. Prospects + Add …" at bounding box center [523, 192] width 729 height 166
